Goal: Find contact information: Obtain details needed to contact an individual or organization

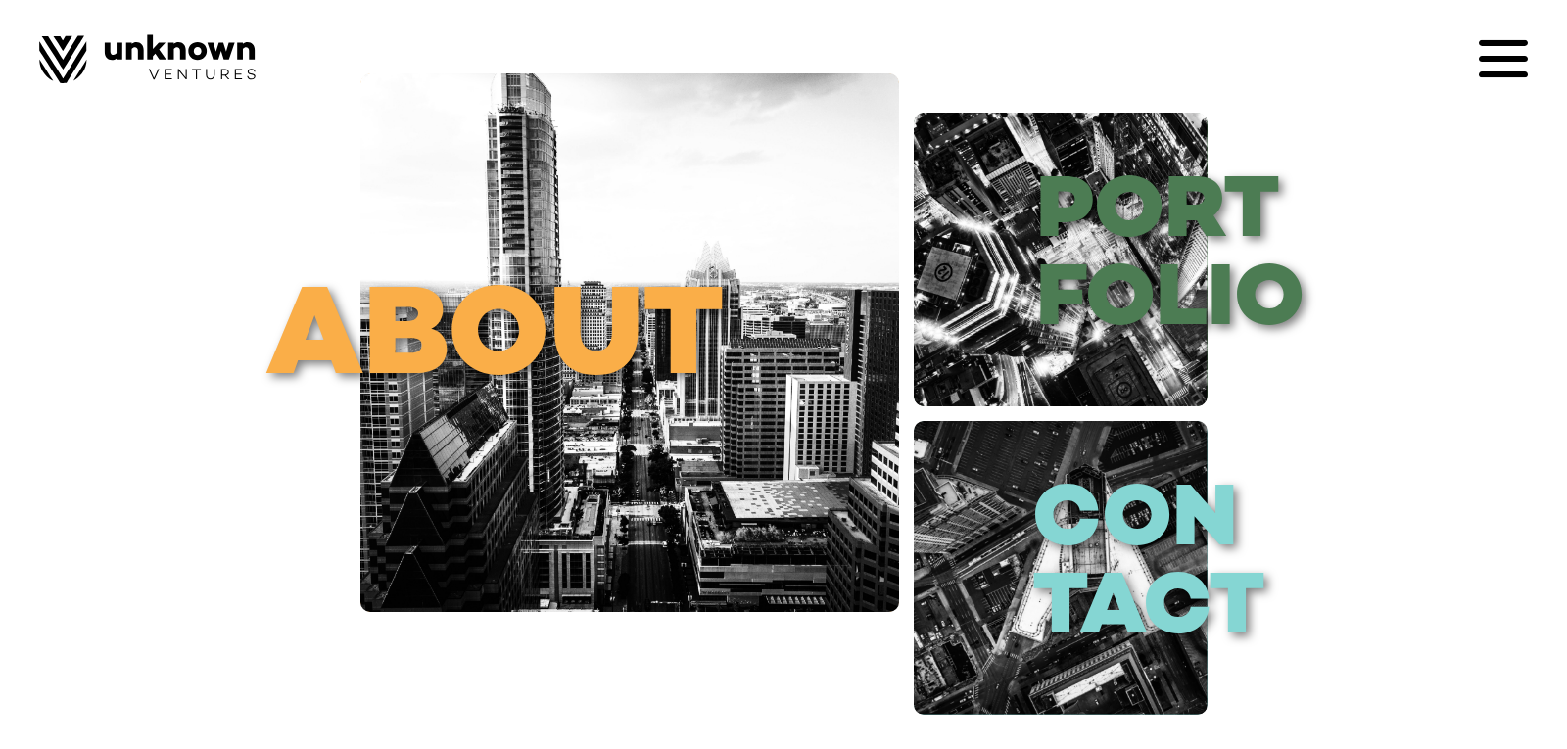
click at [1488, 66] on icon at bounding box center [1503, 58] width 49 height 49
click at [0, 0] on div at bounding box center [0, 0] width 0 height 0
click at [1488, 66] on icon at bounding box center [1494, 54] width 30 height 29
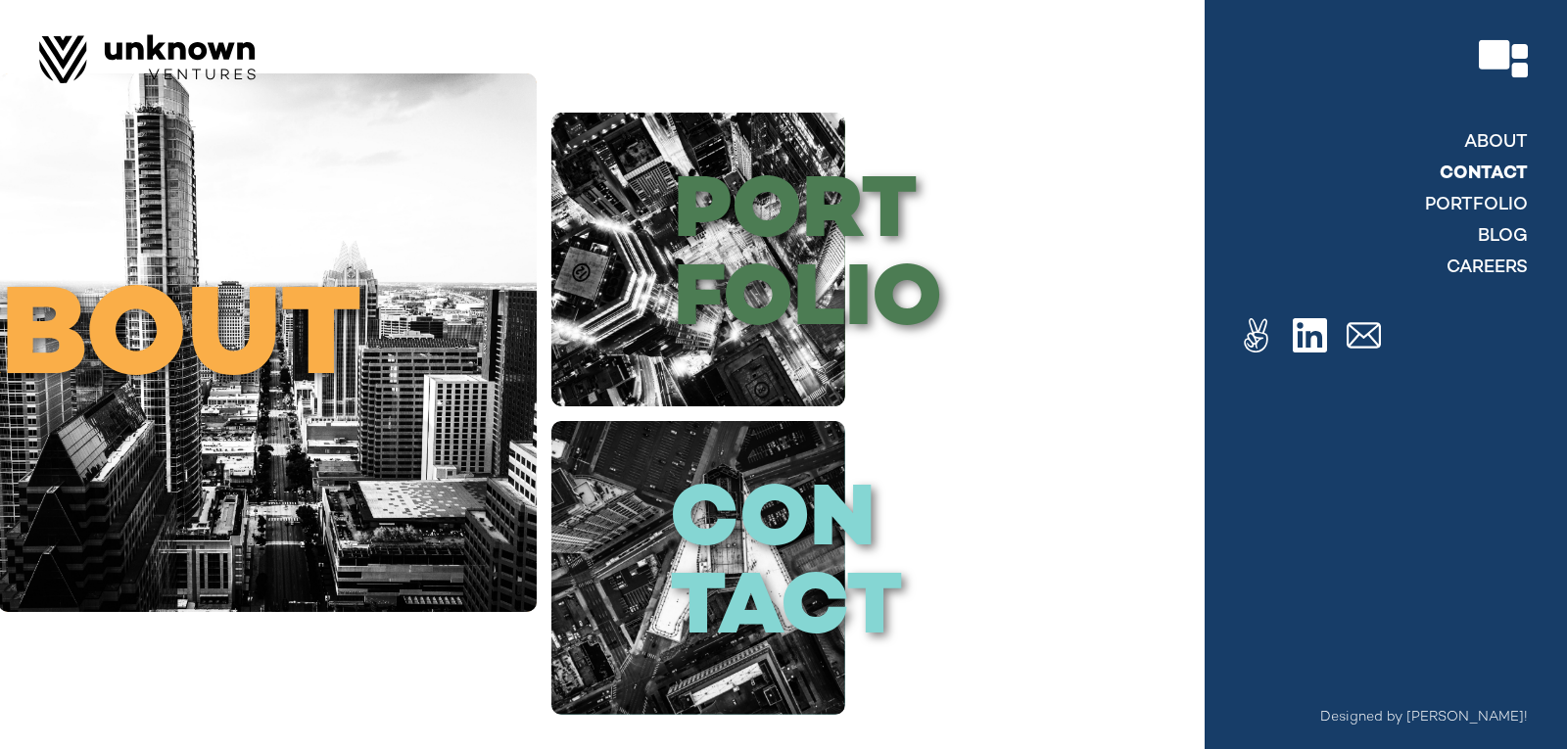
click at [1485, 174] on link "contact" at bounding box center [1483, 175] width 88 height 24
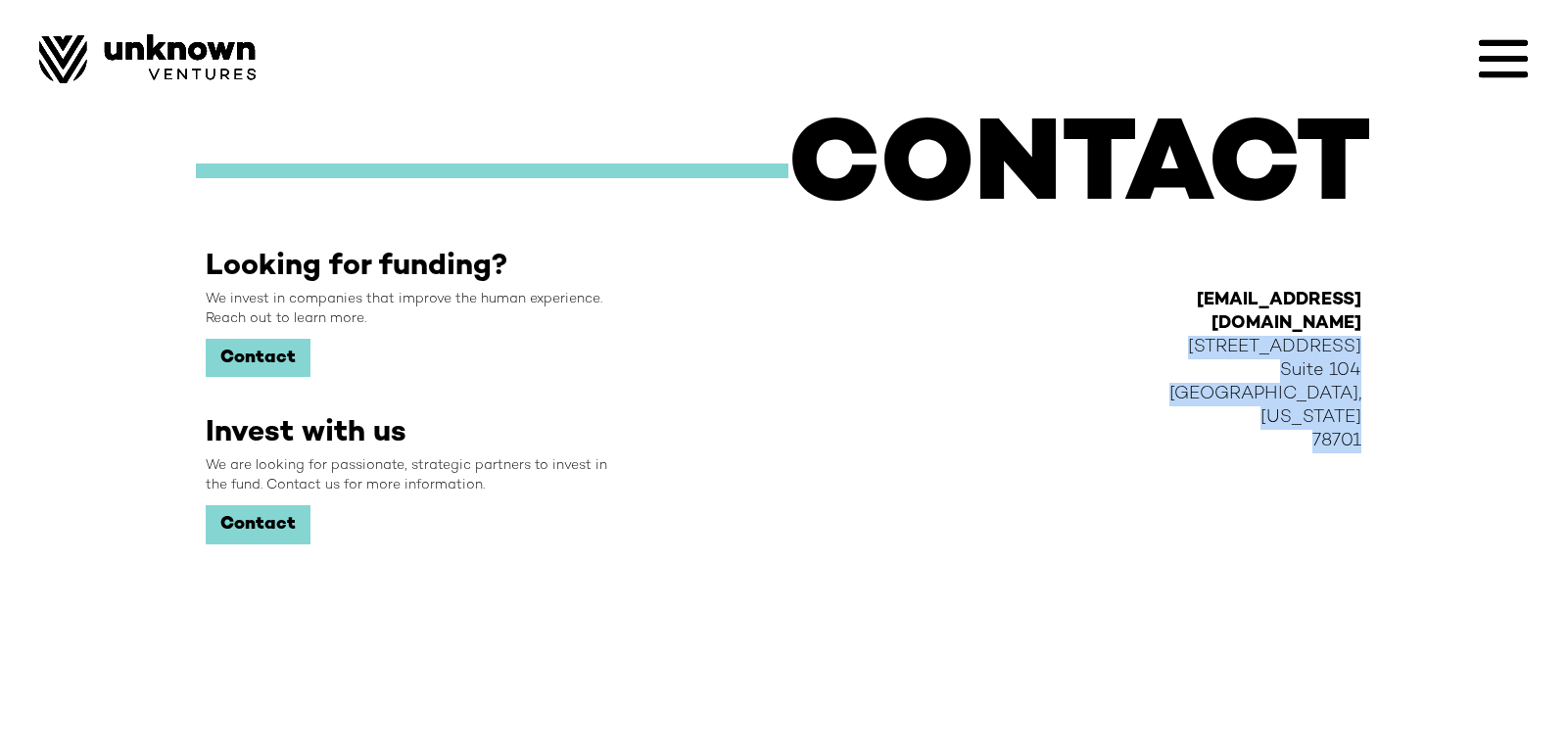
drag, startPoint x: 1396, startPoint y: 403, endPoint x: 1223, endPoint y: 320, distance: 192.3
click at [1223, 320] on div "CONTACT Looking for funding? We invest in companies that improve the human expe…" at bounding box center [783, 360] width 1567 height 721
copy div "[STREET_ADDRESS][US_STATE]"
